Goal: Download file/media

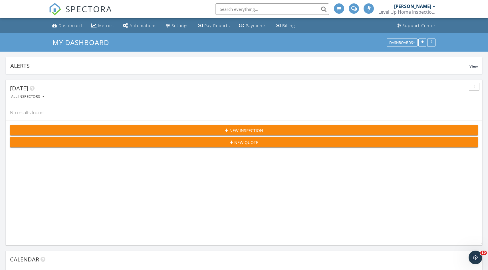
click at [104, 22] on link "Metrics" at bounding box center [102, 26] width 27 height 11
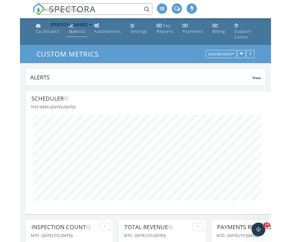
scroll to position [285475, 285505]
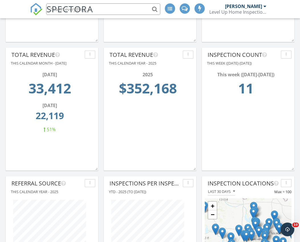
click at [189, 55] on div "button" at bounding box center [188, 55] width 5 height 4
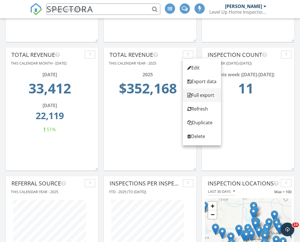
click at [201, 94] on div "Full export" at bounding box center [202, 95] width 29 height 7
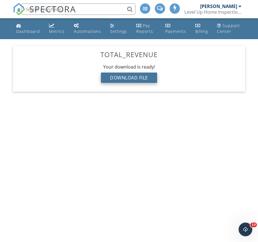
click at [144, 77] on div "Download File" at bounding box center [129, 78] width 56 height 10
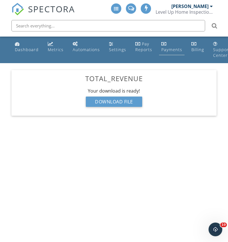
click at [163, 51] on div "Payments" at bounding box center [171, 49] width 21 height 5
